Goal: Check status: Check status

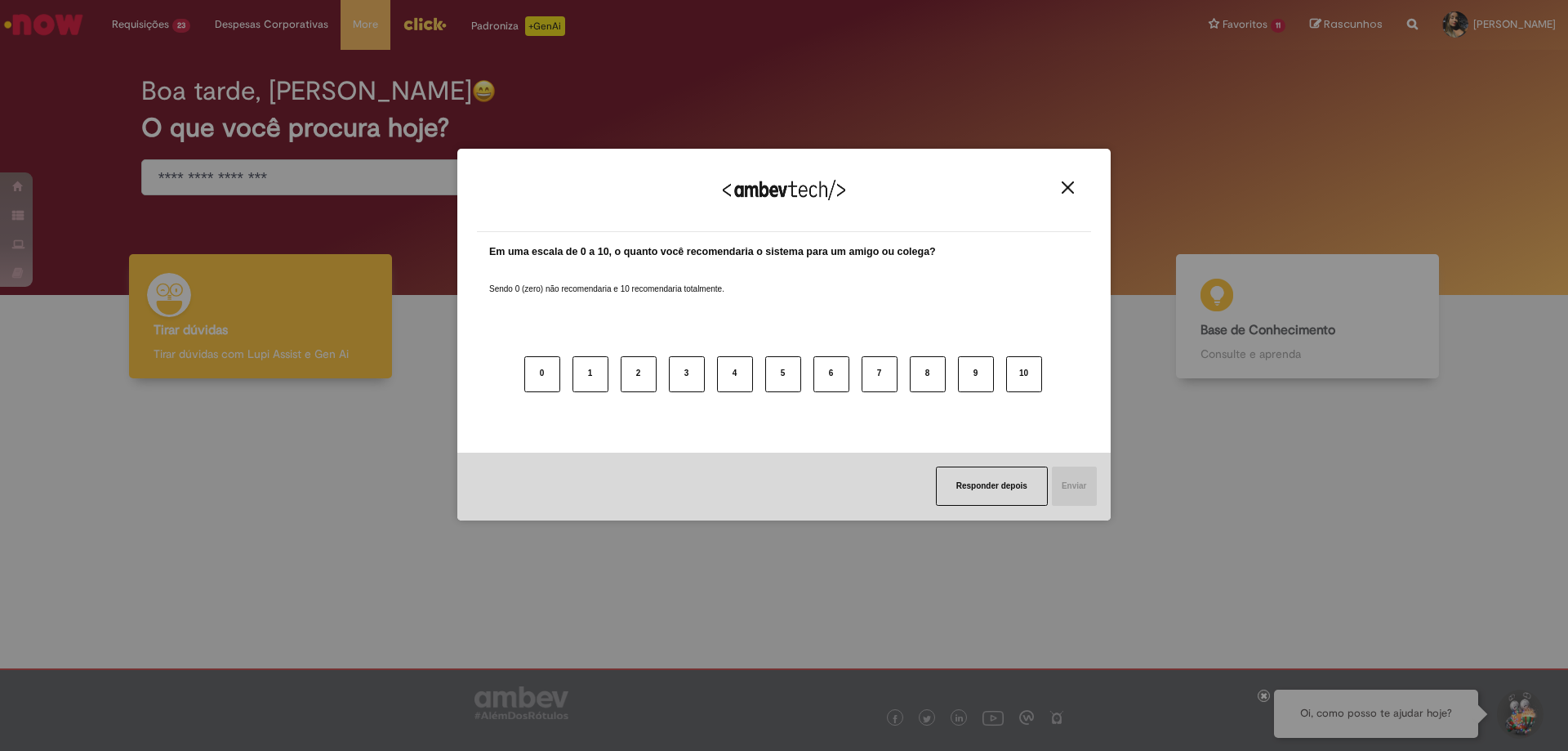
click at [1069, 183] on img "Close" at bounding box center [1068, 188] width 13 height 13
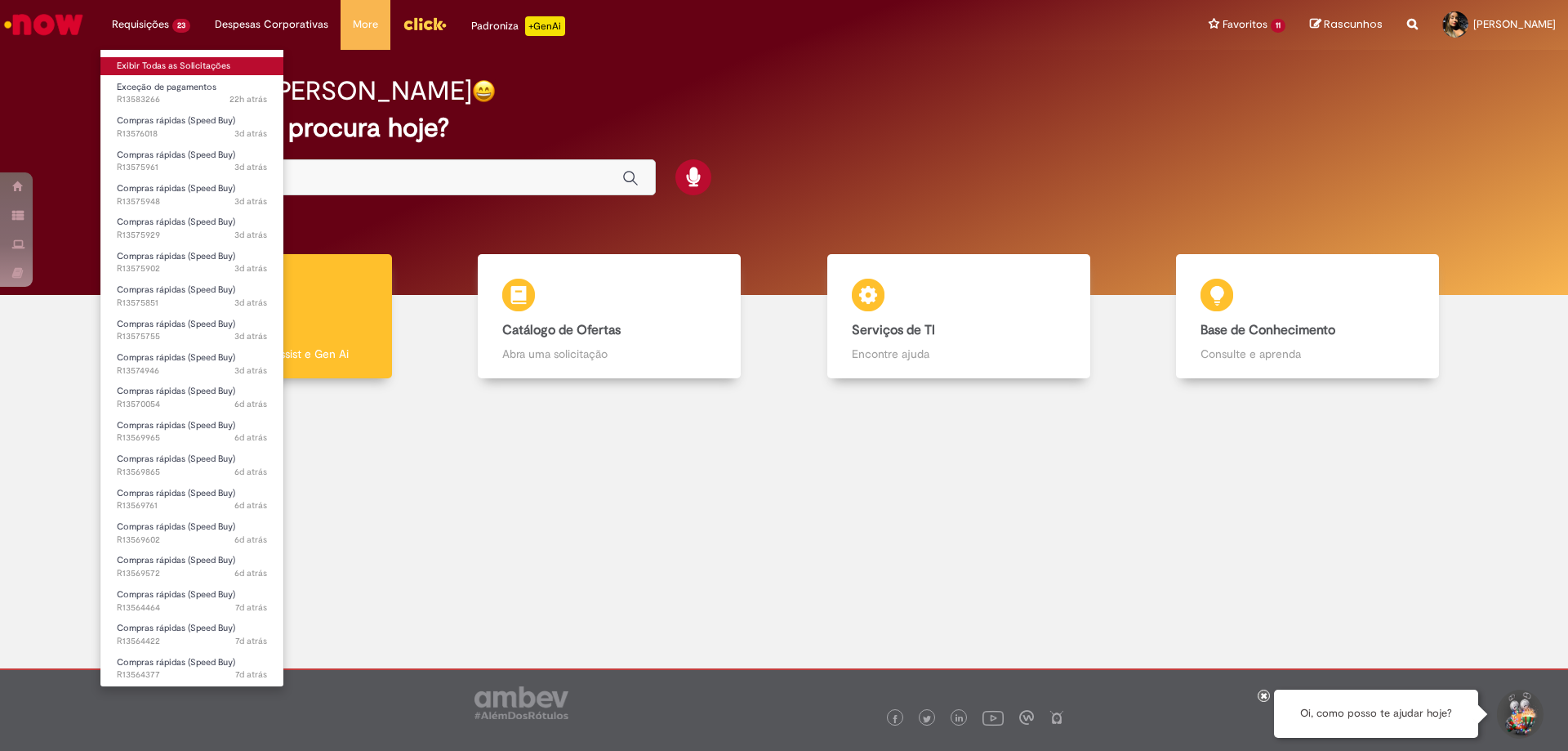
click at [162, 58] on link "Exibir Todas as Solicitações" at bounding box center [192, 66] width 183 height 18
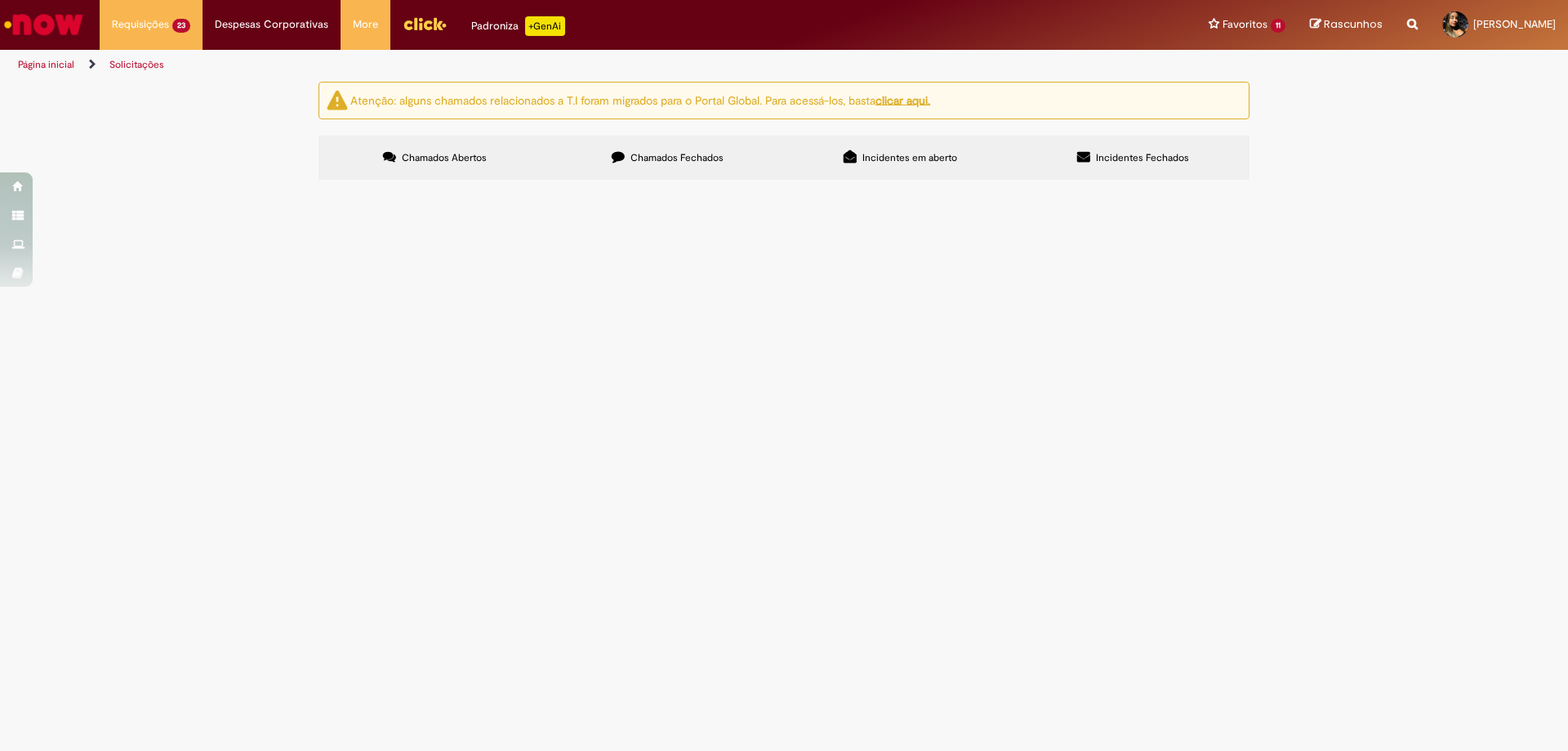
click at [0, 0] on td "R13583266" at bounding box center [0, 0] width 0 height 0
click at [0, 0] on span "R13583266" at bounding box center [0, 0] width 0 height 0
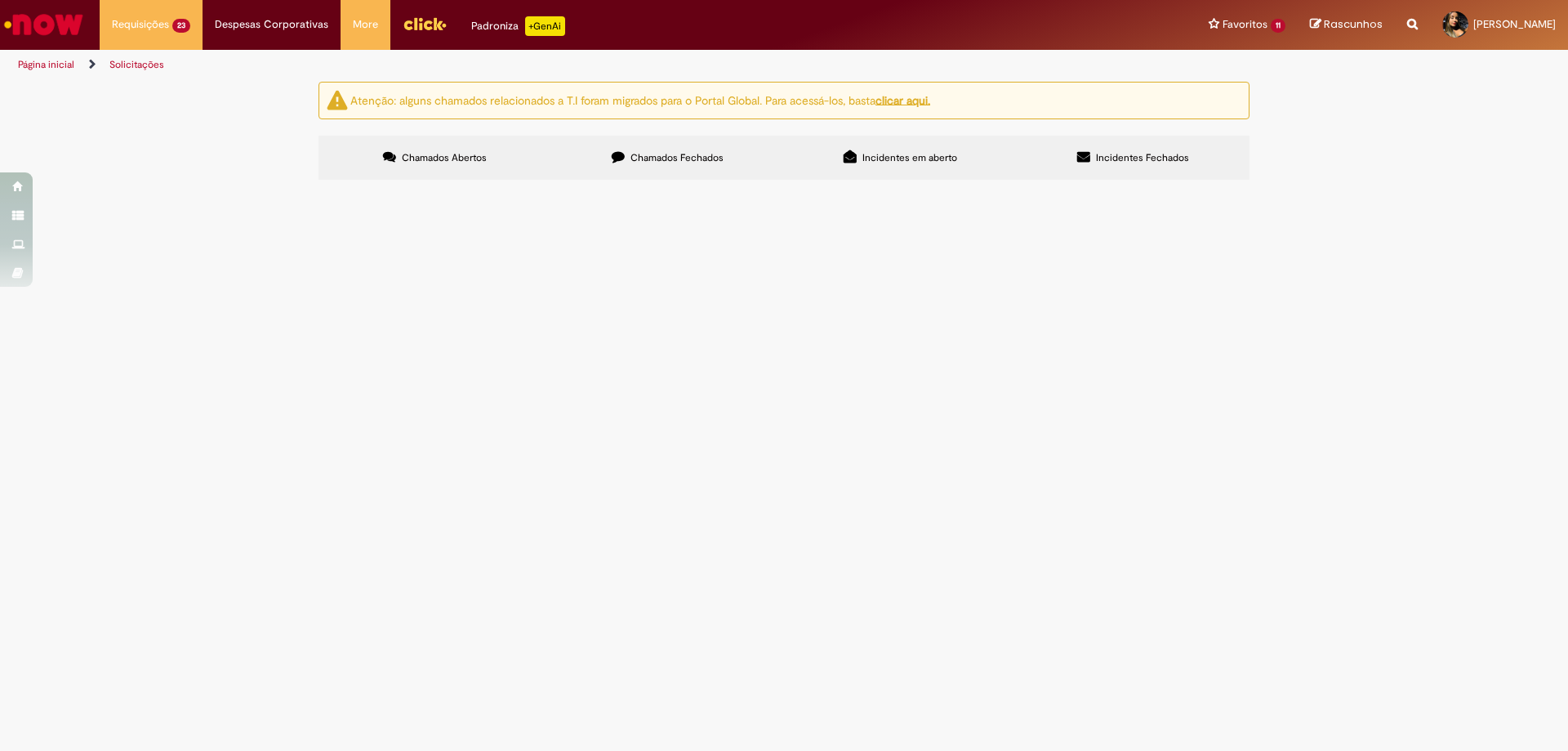
click at [0, 0] on span "R13583266" at bounding box center [0, 0] width 0 height 0
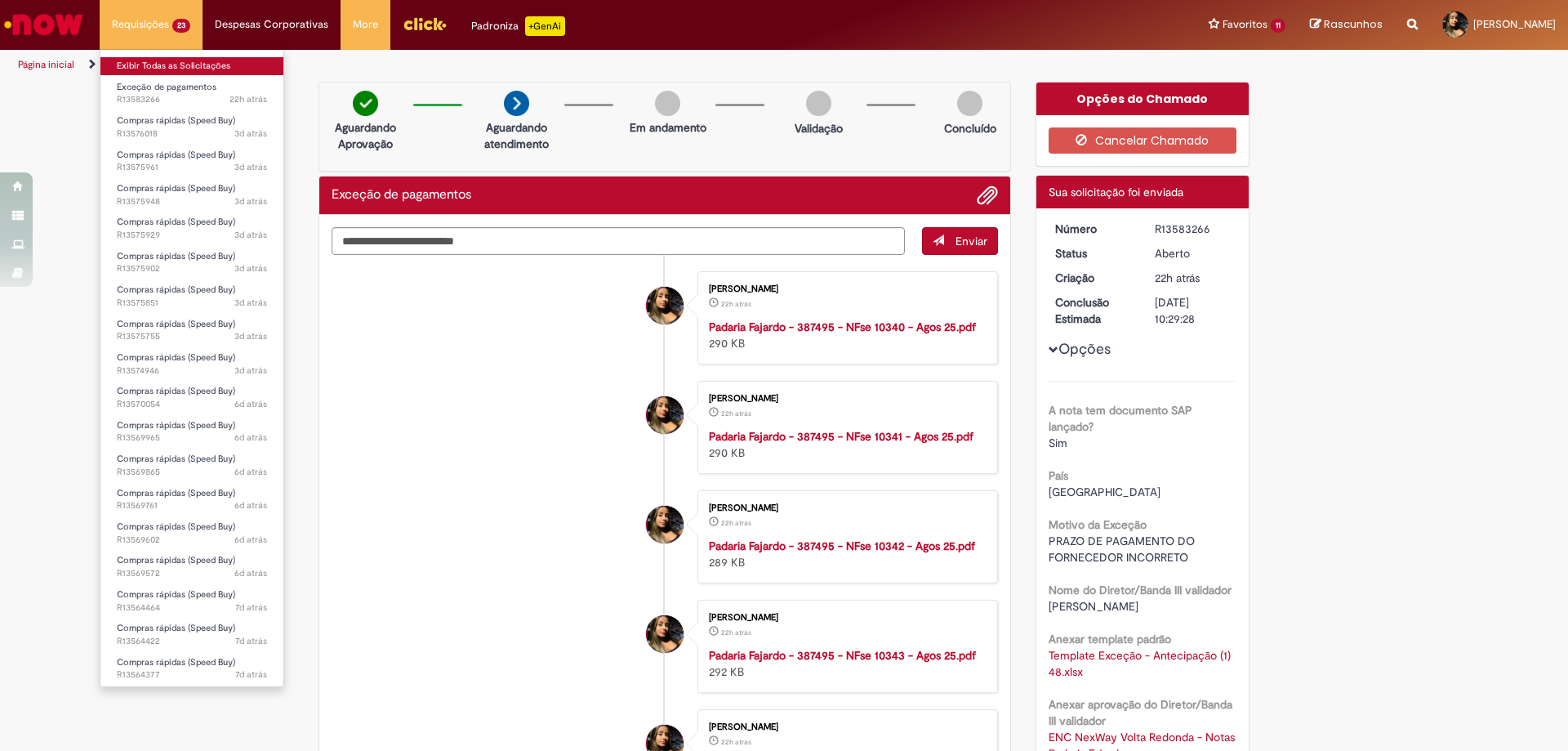
click at [178, 64] on link "Exibir Todas as Solicitações" at bounding box center [192, 66] width 183 height 18
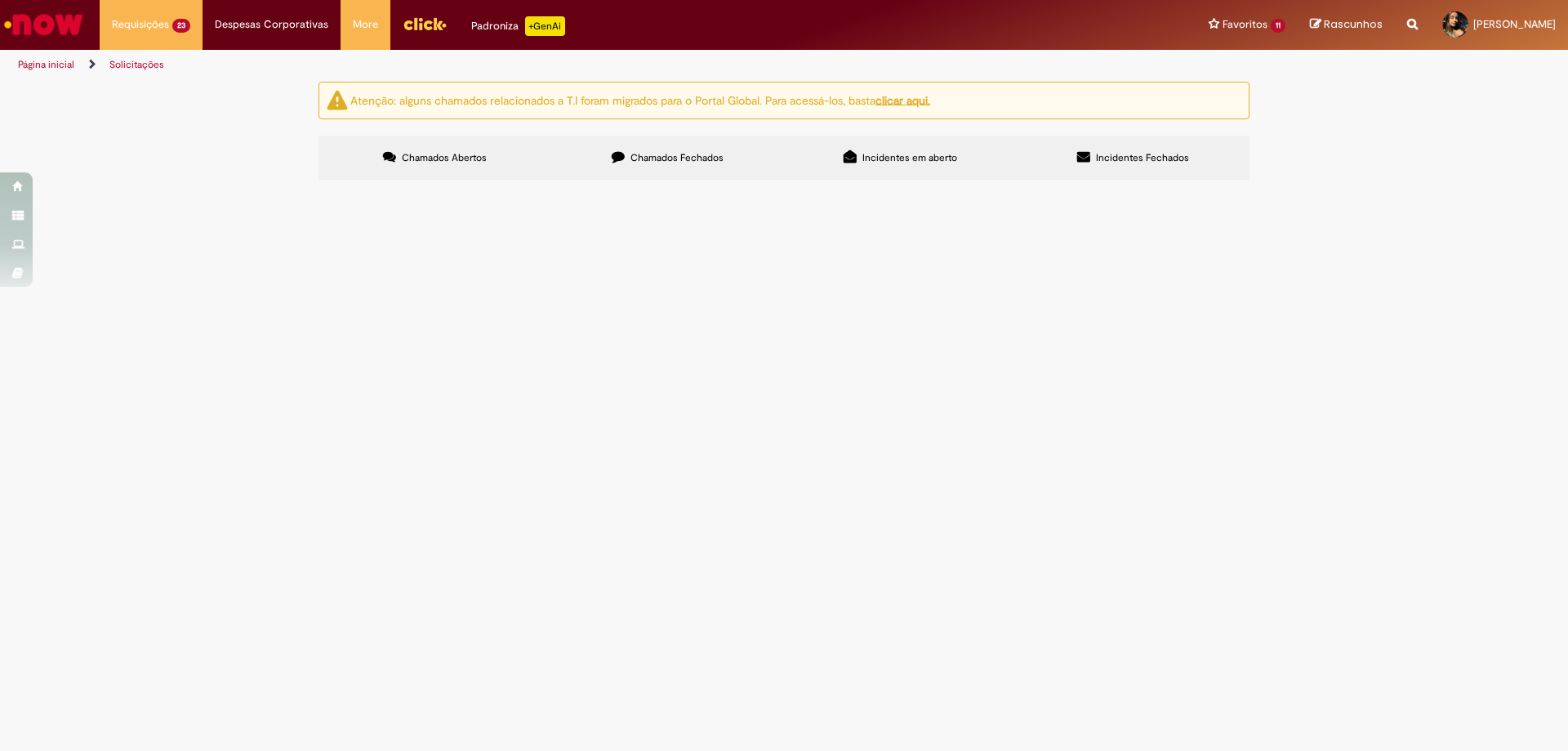
click at [617, 155] on icon at bounding box center [618, 157] width 13 height 13
click at [0, 0] on link at bounding box center [0, 0] width 0 height 0
click at [0, 0] on span "R13534390" at bounding box center [0, 0] width 0 height 0
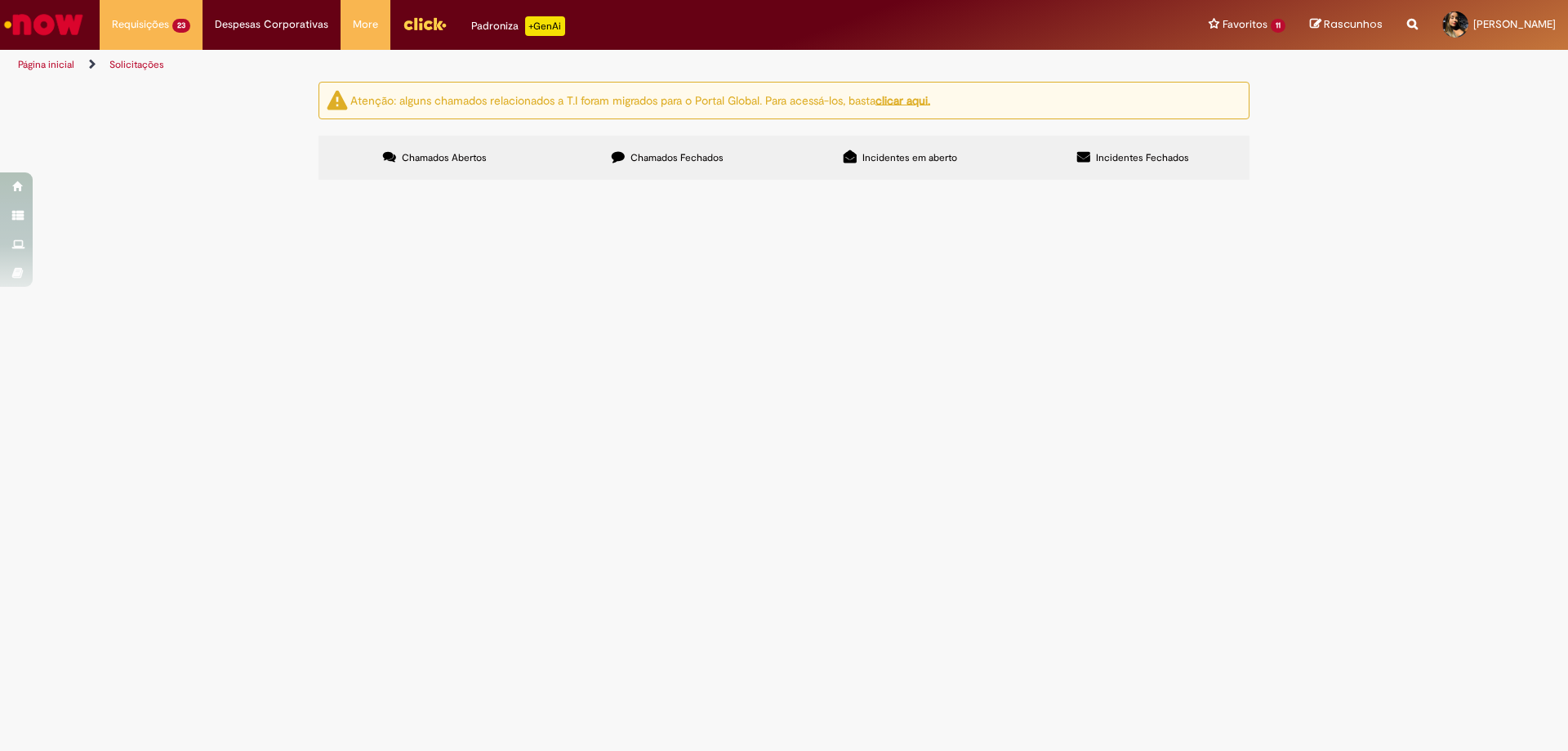
click at [0, 0] on span "R13534390" at bounding box center [0, 0] width 0 height 0
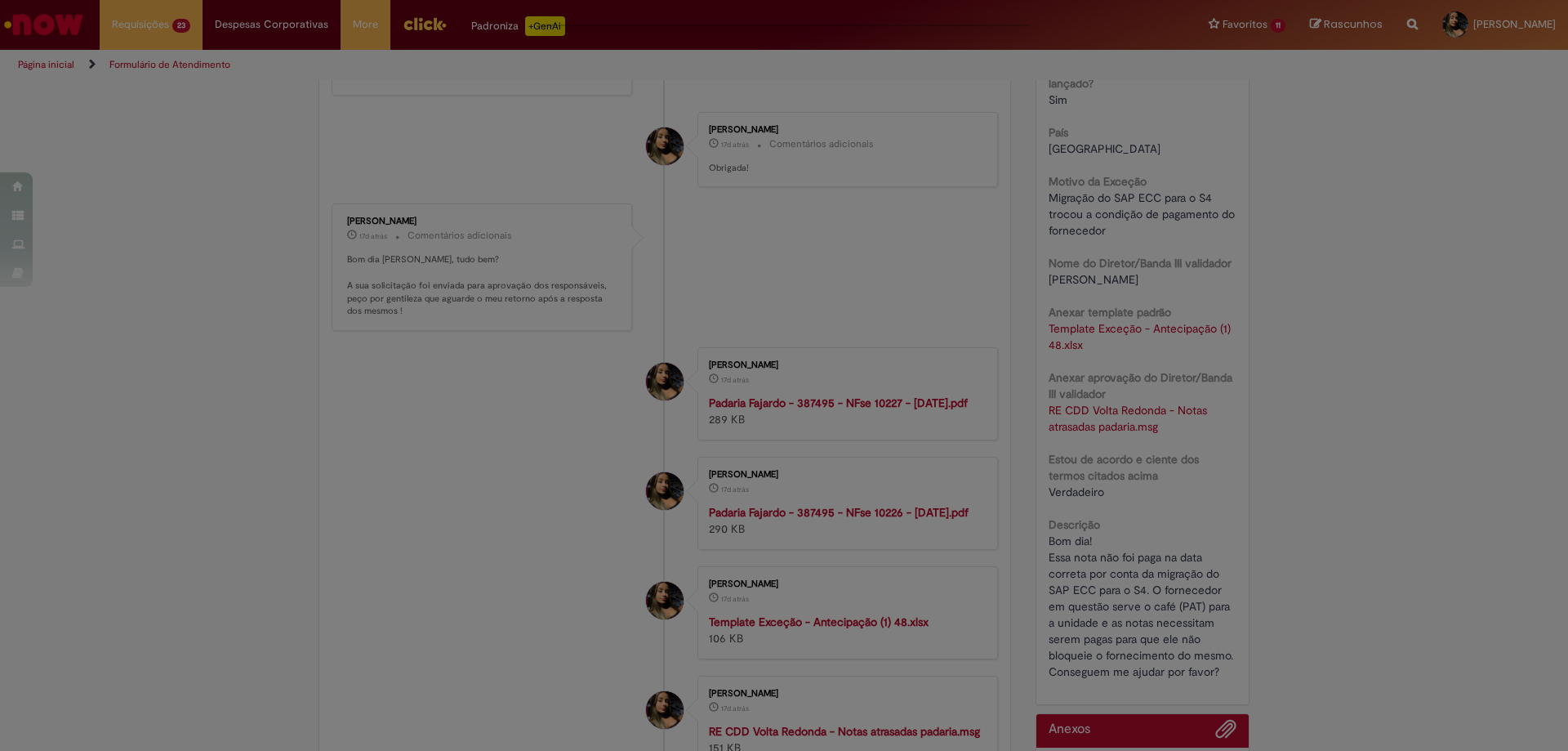
click at [354, 412] on div "Feedback" at bounding box center [784, 375] width 1568 height 751
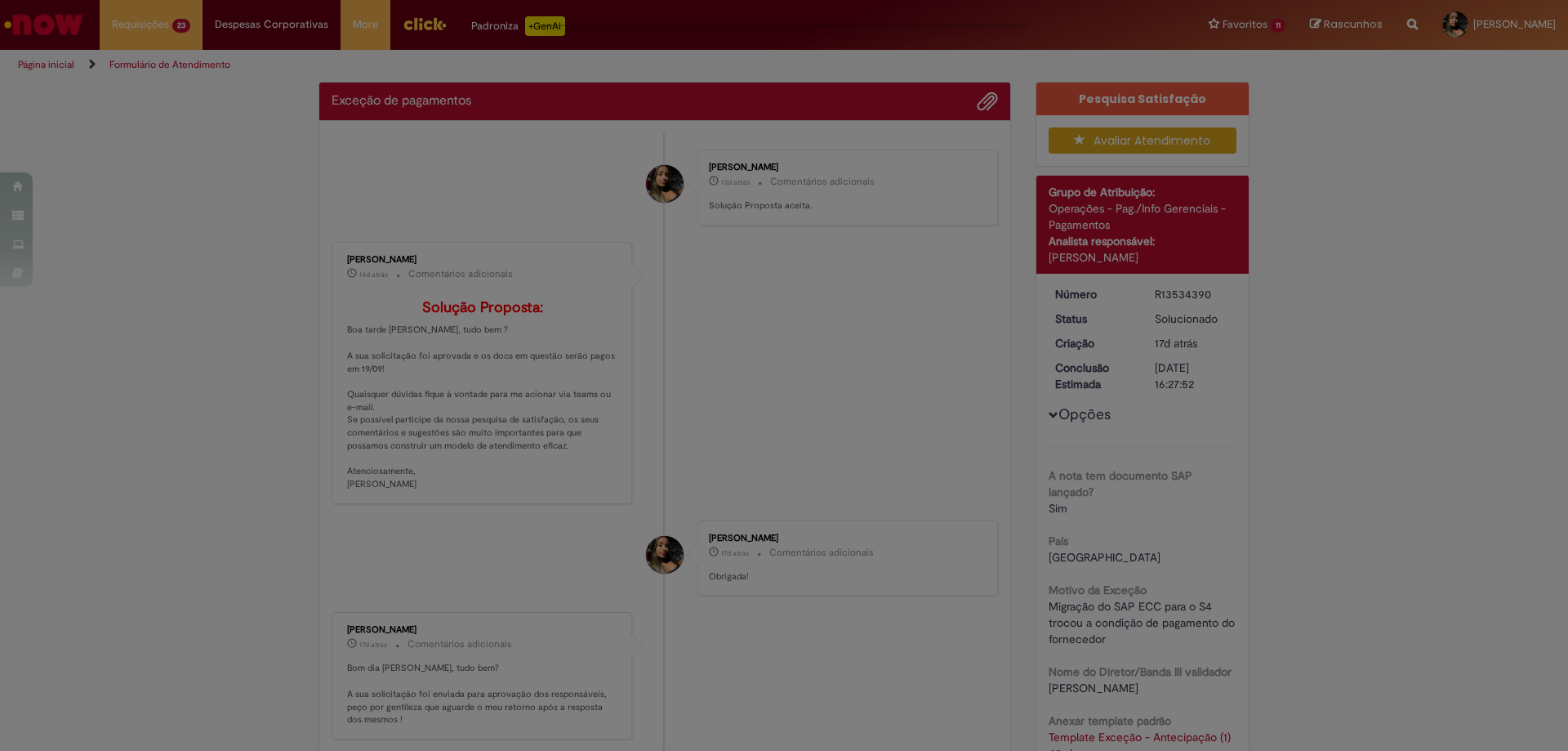
click at [354, 412] on div "Feedback" at bounding box center [784, 375] width 1568 height 751
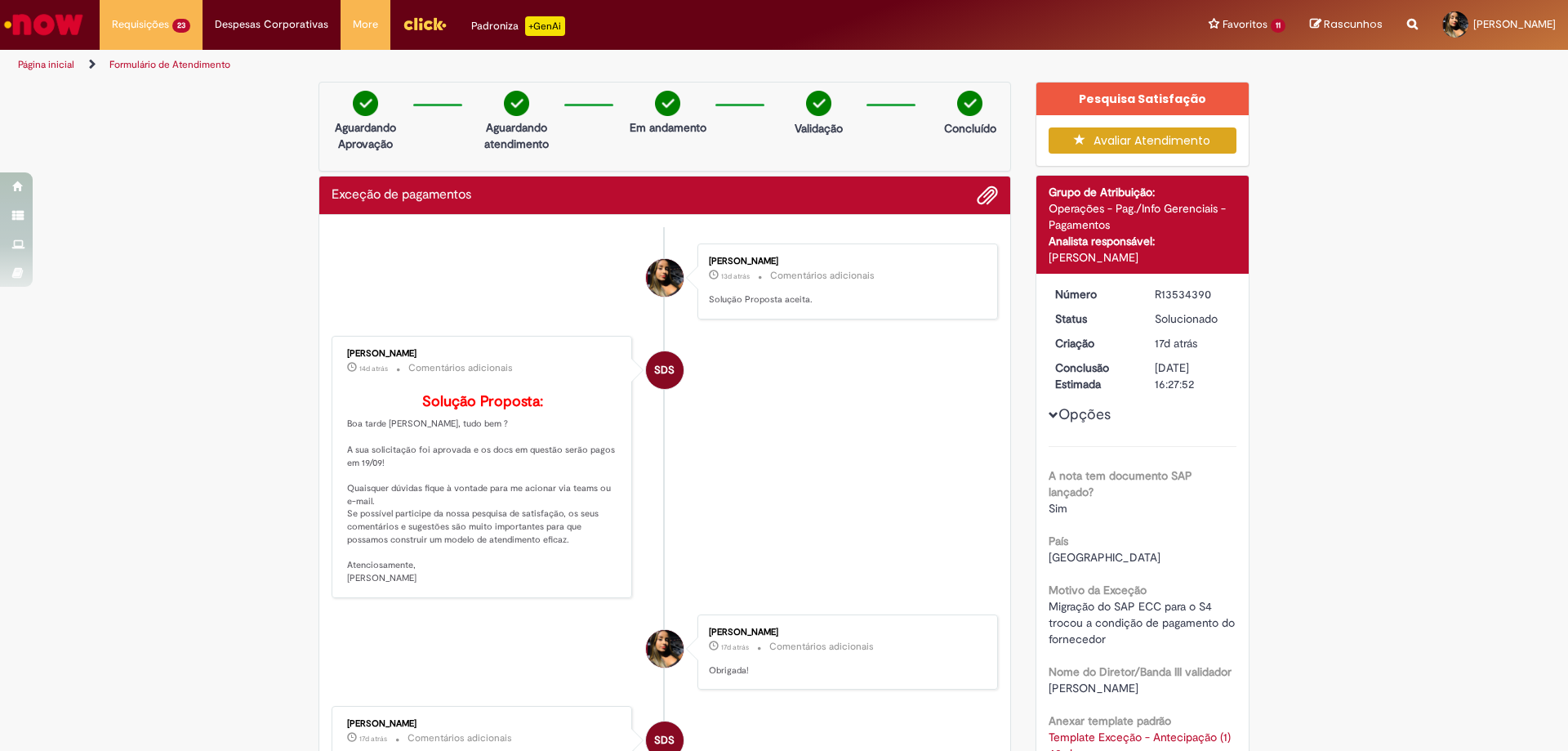
drag, startPoint x: 337, startPoint y: 254, endPoint x: 432, endPoint y: 349, distance: 134.4
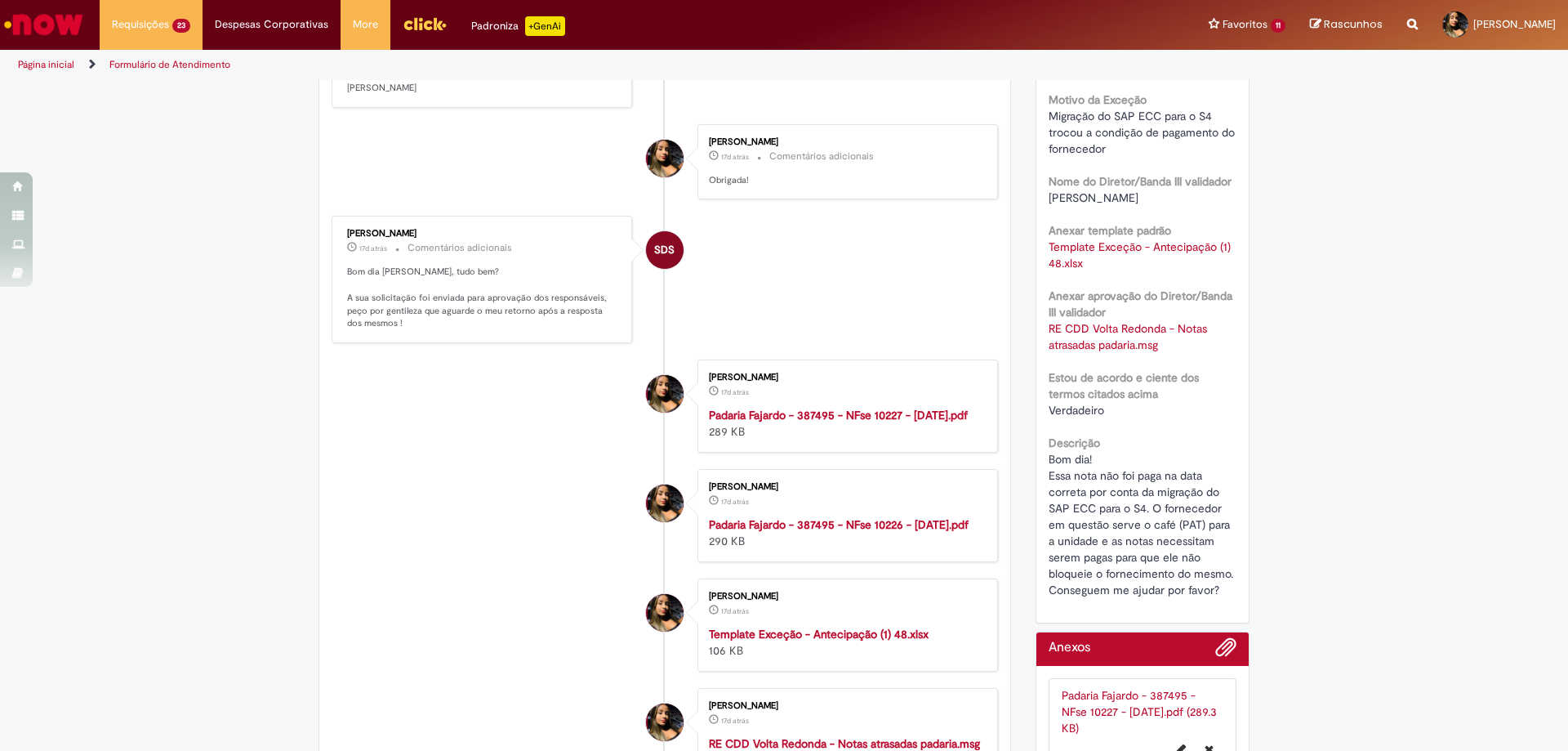
drag, startPoint x: 339, startPoint y: 258, endPoint x: 466, endPoint y: 257, distance: 127.0
click at [466, 257] on div "[PERSON_NAME] 17d atrás 17 dias atrás Comentários adicionais Bom dia [PERSON_NA…" at bounding box center [481, 278] width 291 height 117
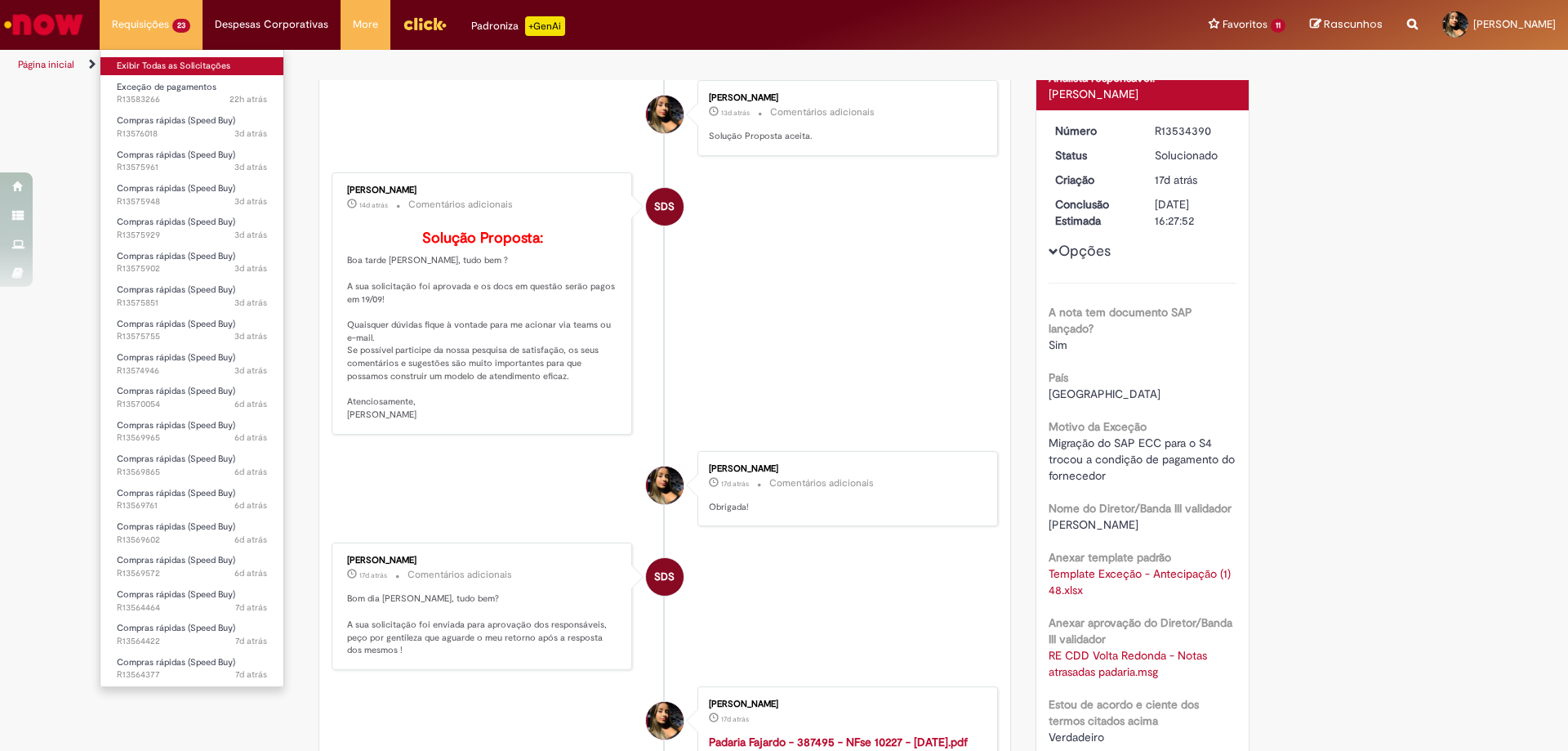
click at [148, 64] on link "Exibir Todas as Solicitações" at bounding box center [192, 66] width 183 height 18
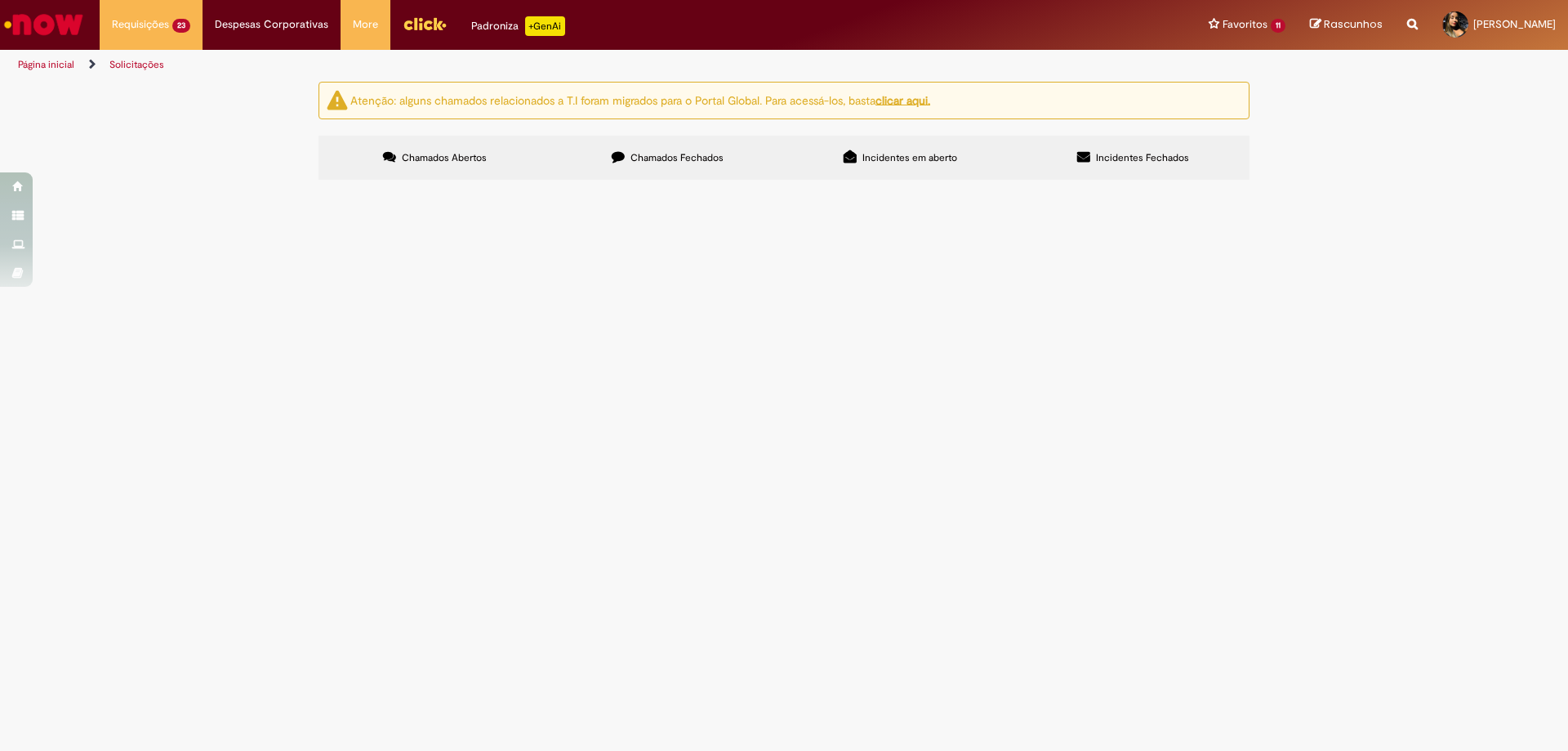
click at [0, 0] on span "R13583266" at bounding box center [0, 0] width 0 height 0
